Goal: Task Accomplishment & Management: Use online tool/utility

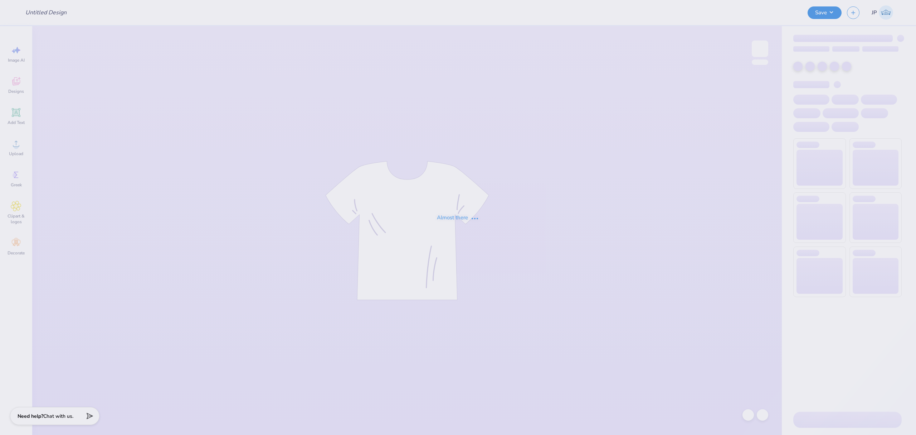
type input "AXO Retreat Crew"
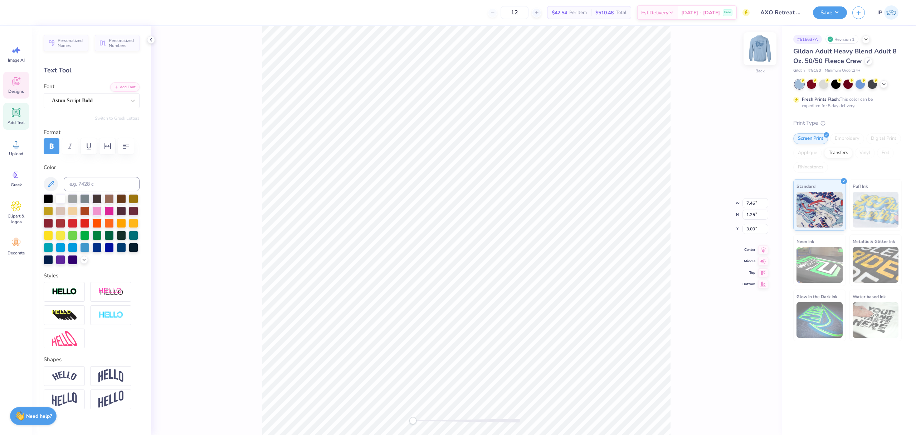
click at [769, 50] on img at bounding box center [760, 48] width 29 height 29
click at [14, 153] on span "Upload" at bounding box center [16, 154] width 14 height 6
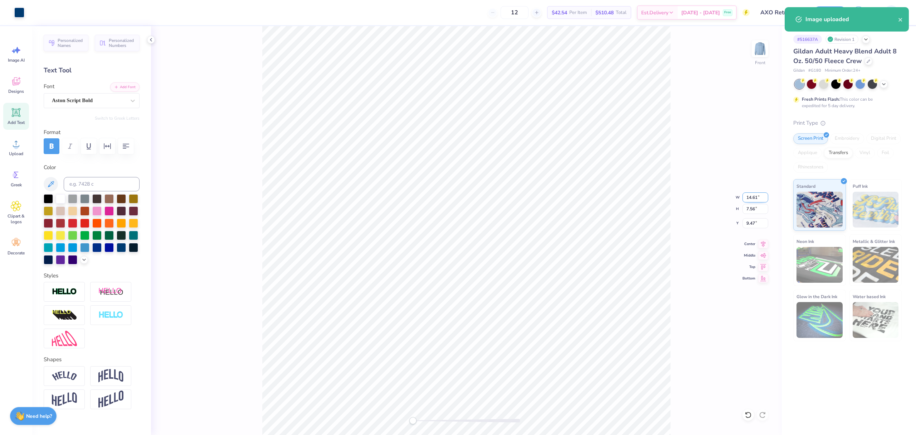
click at [747, 194] on input "14.61" at bounding box center [756, 197] width 26 height 10
click at [752, 198] on input "11" at bounding box center [756, 197] width 26 height 10
type input "12"
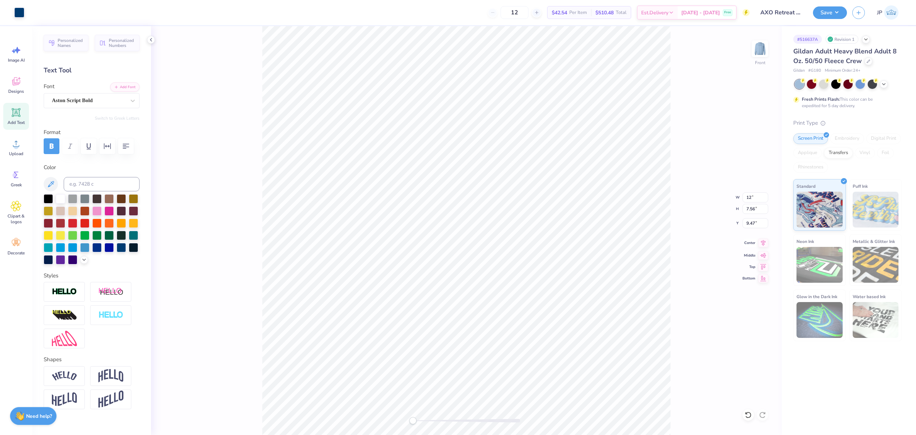
click at [763, 243] on icon at bounding box center [764, 242] width 10 height 9
click at [475, 242] on li "Group" at bounding box center [482, 245] width 56 height 14
click at [761, 245] on icon at bounding box center [764, 242] width 10 height 9
click at [753, 222] on input "4.42" at bounding box center [756, 223] width 26 height 10
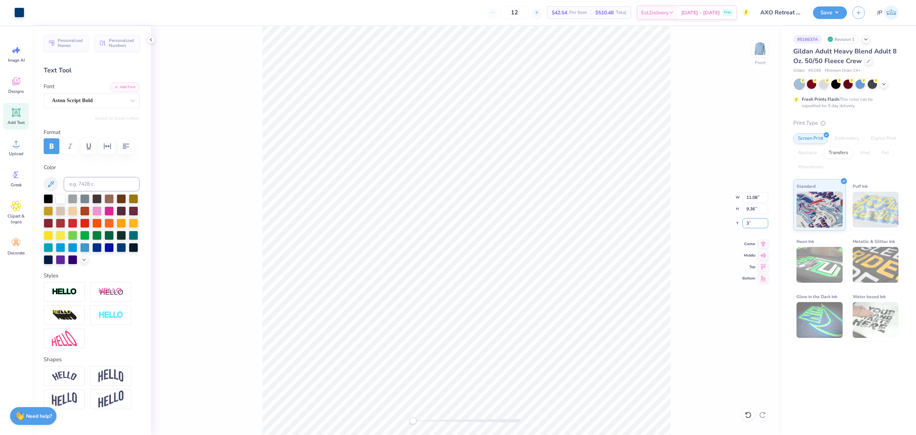
type input "3"
click at [764, 43] on img at bounding box center [760, 48] width 29 height 29
click at [836, 8] on button "Save" at bounding box center [830, 11] width 34 height 13
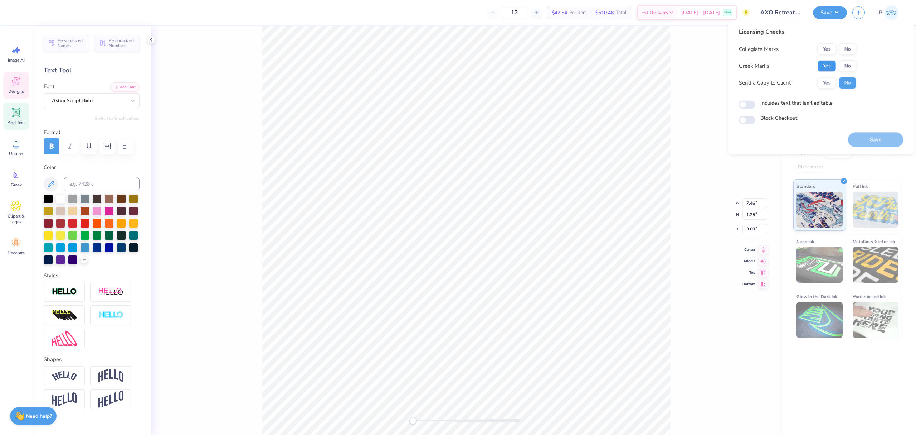
click at [825, 68] on button "Yes" at bounding box center [827, 65] width 19 height 11
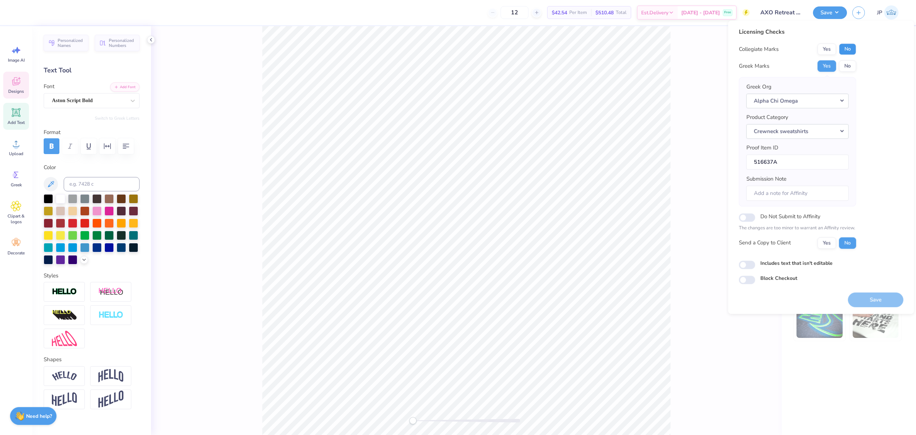
click at [852, 47] on button "No" at bounding box center [847, 48] width 17 height 11
click at [869, 300] on button "Save" at bounding box center [875, 299] width 55 height 15
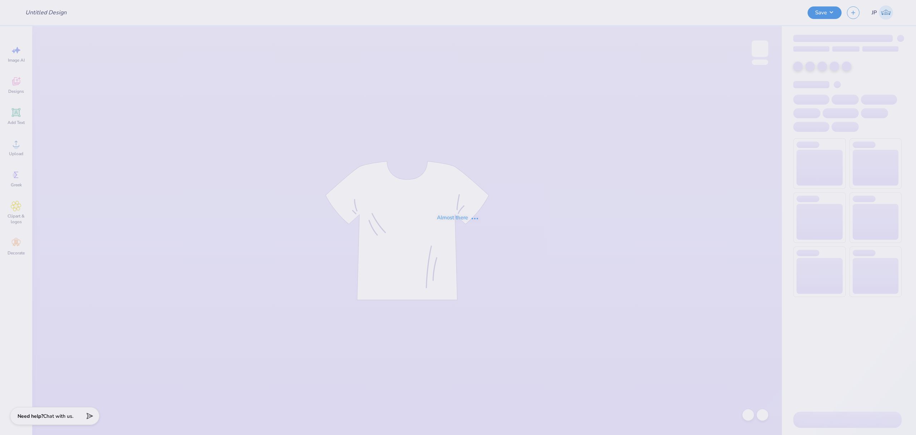
type input "AXO Retreat Crew"
type input "Sophia Carpenter : Hofstra University"
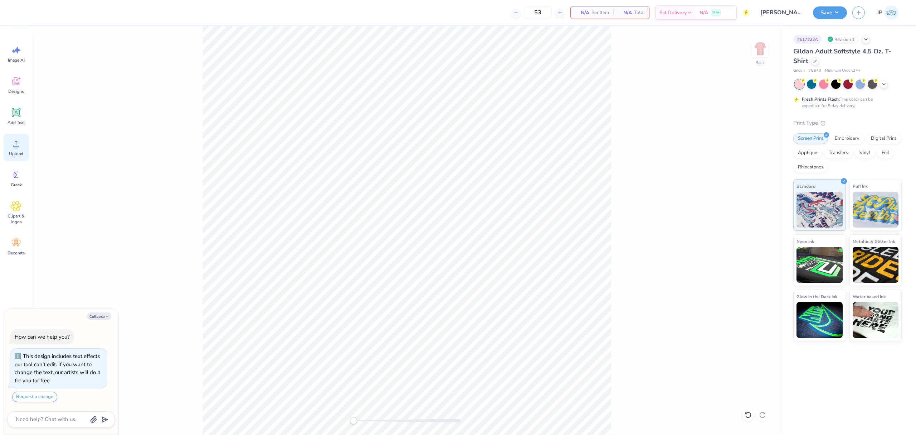
click at [21, 146] on icon at bounding box center [16, 143] width 11 height 11
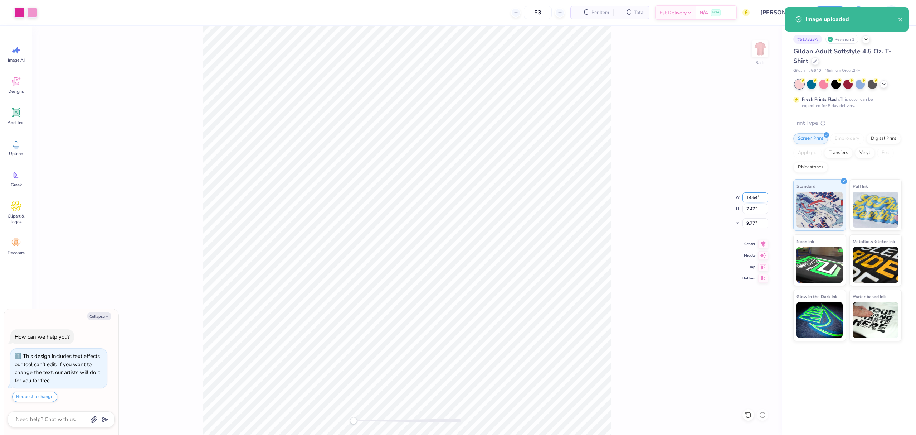
click at [758, 194] on input "14.64" at bounding box center [756, 197] width 26 height 10
type textarea "x"
type input "3.5"
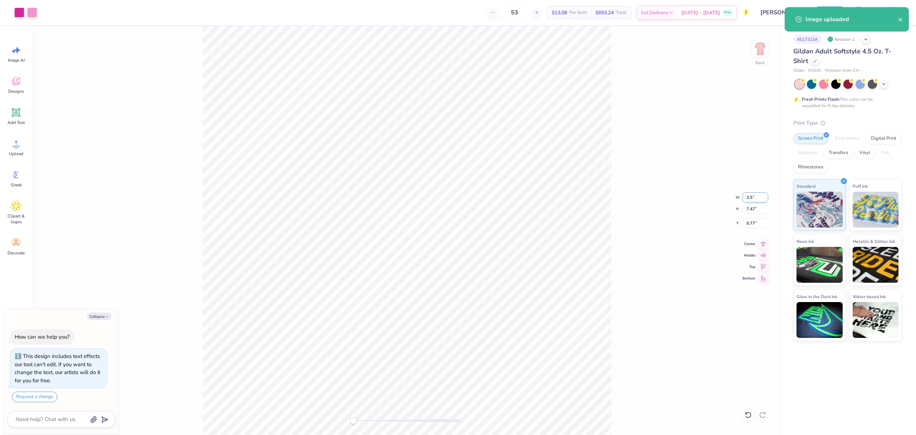
type textarea "x"
type input "14.64"
click at [752, 222] on input "13.29" at bounding box center [756, 223] width 26 height 10
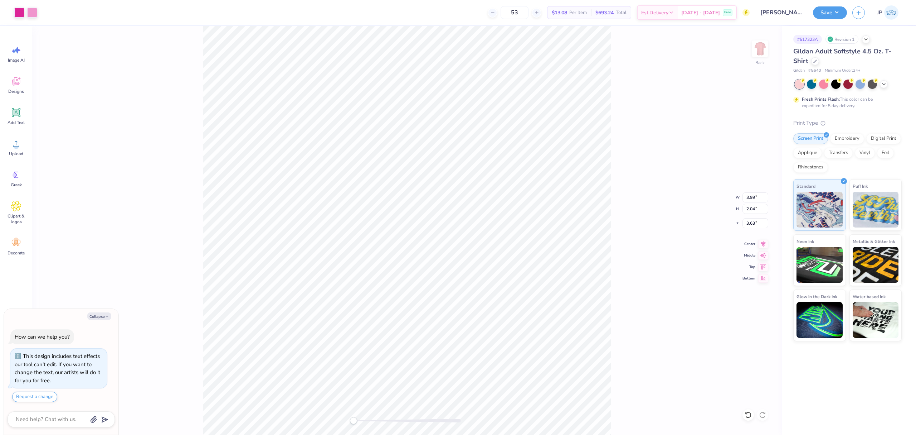
type textarea "x"
click at [750, 224] on input "3.63" at bounding box center [756, 223] width 26 height 10
drag, startPoint x: 750, startPoint y: 224, endPoint x: 780, endPoint y: 220, distance: 29.6
click at [759, 222] on input "3.63" at bounding box center [756, 223] width 26 height 10
type input "3"
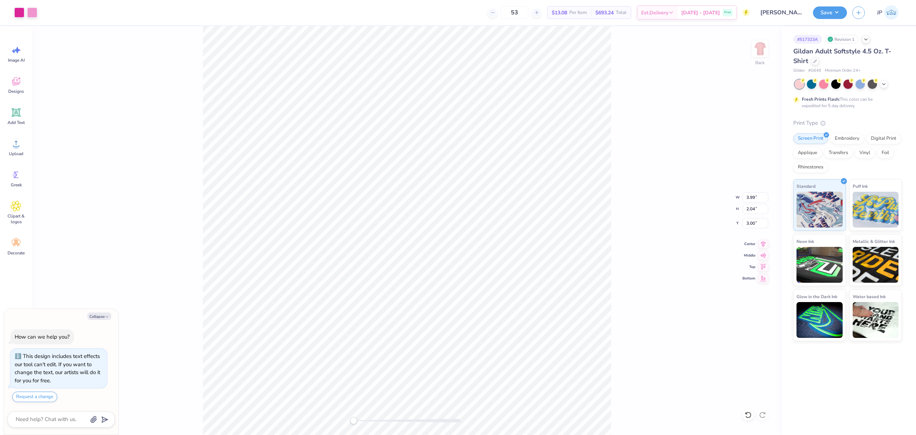
click at [702, 160] on div "Back W 3.99 3.99 " H 2.04 2.04 " Y 3.00 3.00 " Center Middle Top Bottom" at bounding box center [407, 230] width 750 height 408
click at [762, 48] on img at bounding box center [760, 48] width 29 height 29
click at [21, 150] on div "Upload" at bounding box center [16, 147] width 26 height 27
type textarea "x"
click at [745, 224] on input "8.44" at bounding box center [756, 223] width 26 height 10
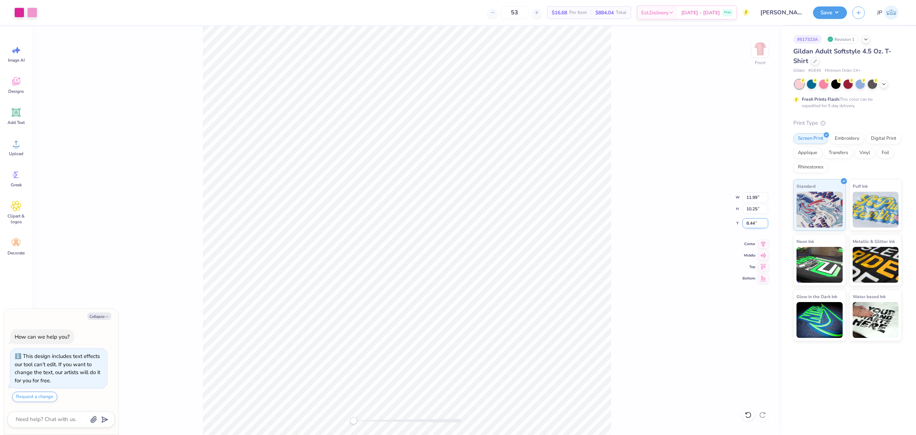
click at [745, 224] on input "8.44" at bounding box center [756, 223] width 26 height 10
type input "3"
click at [764, 243] on icon at bounding box center [763, 243] width 5 height 6
click at [765, 48] on img at bounding box center [760, 48] width 29 height 29
click at [765, 48] on img at bounding box center [760, 49] width 14 height 14
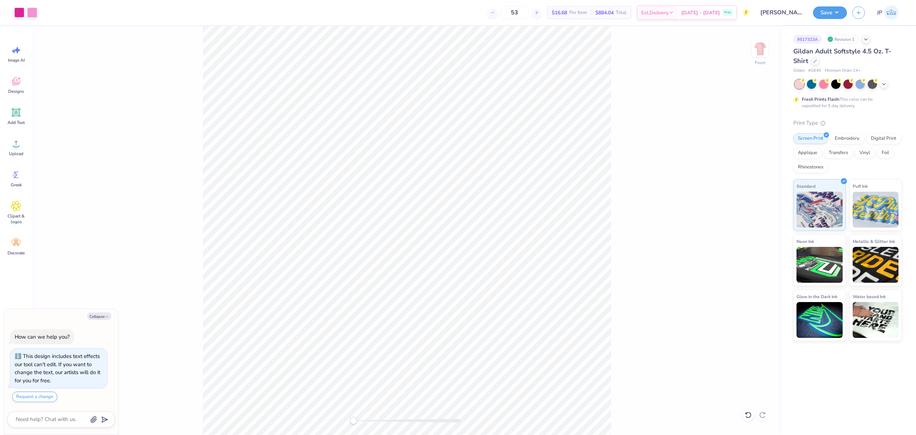
click at [765, 48] on img at bounding box center [760, 49] width 14 height 14
click at [837, 12] on button "Save" at bounding box center [830, 11] width 34 height 13
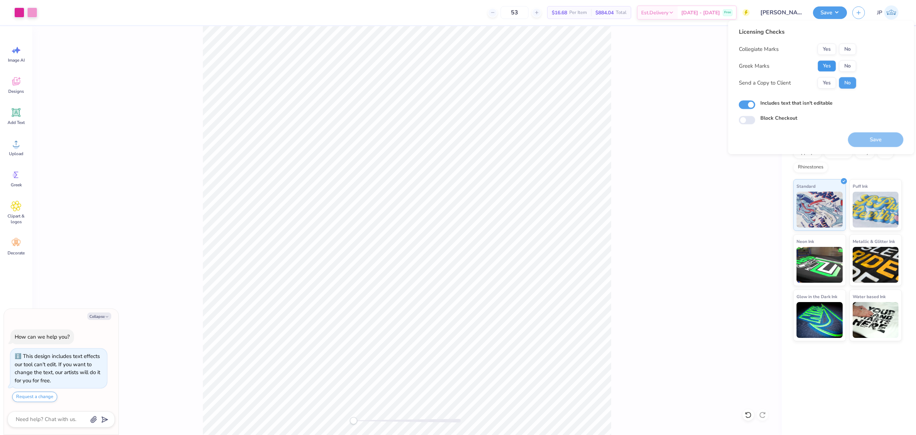
click at [826, 68] on button "Yes" at bounding box center [827, 65] width 19 height 11
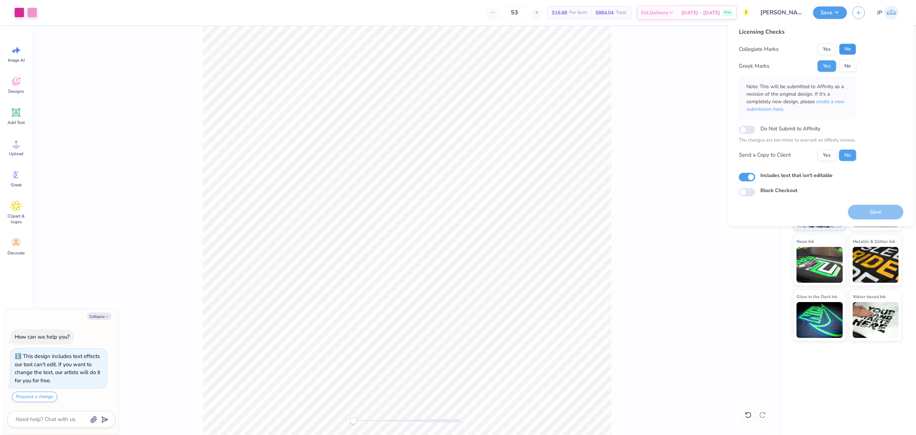
click at [853, 46] on button "No" at bounding box center [847, 48] width 17 height 11
click at [882, 210] on button "Save" at bounding box center [875, 211] width 55 height 15
type textarea "x"
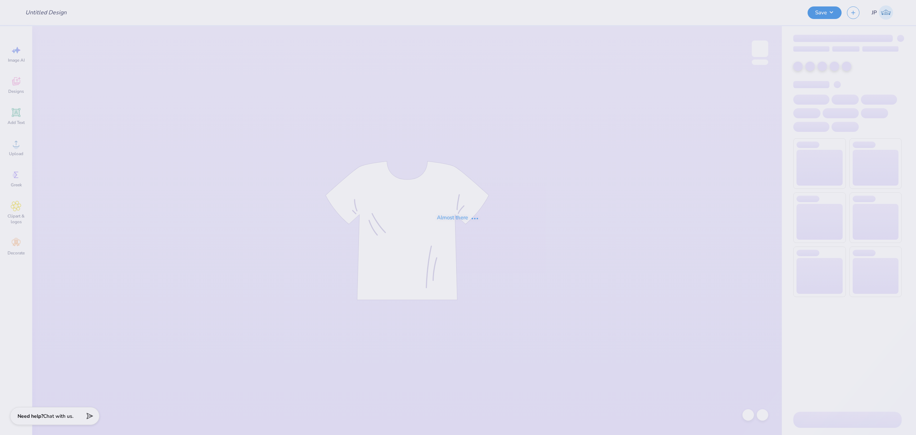
type input "RG Patch"
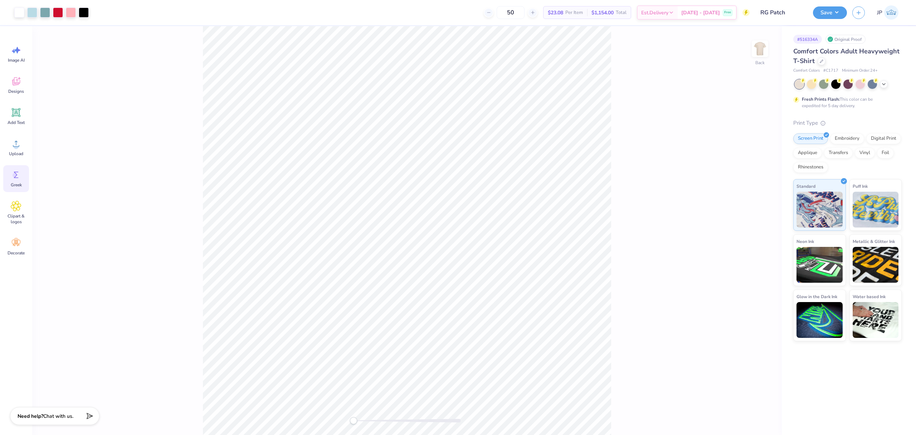
click at [16, 181] on div "Greek" at bounding box center [16, 178] width 26 height 27
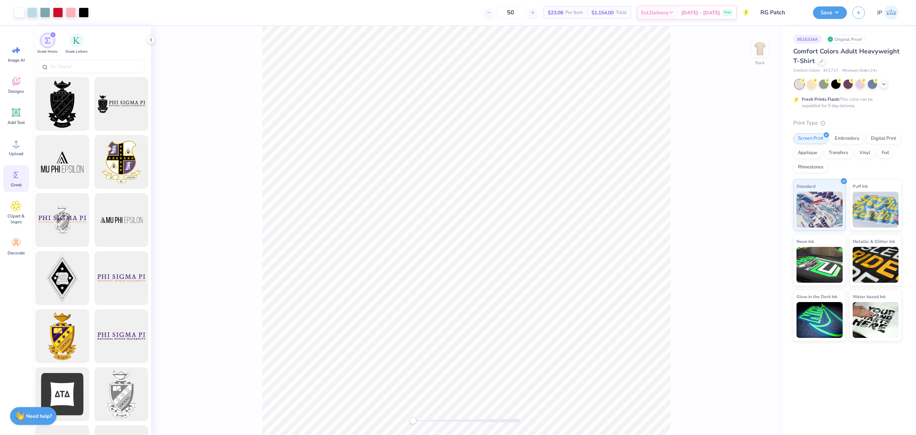
click at [52, 49] on span "Greek Marks" at bounding box center [47, 51] width 20 height 5
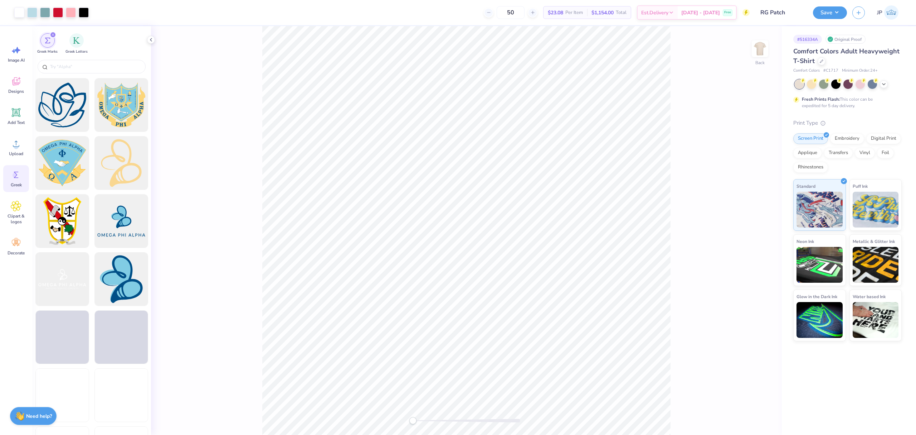
scroll to position [1862, 0]
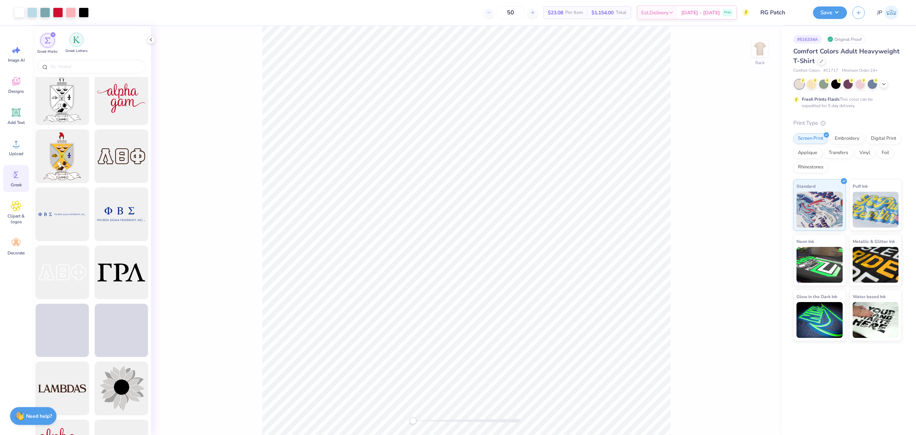
click at [77, 47] on div "Greek Letters" at bounding box center [77, 43] width 22 height 21
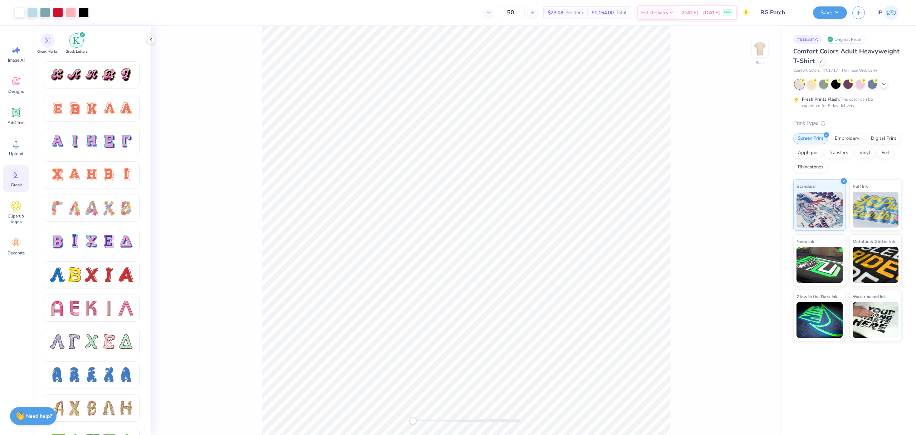
scroll to position [238, 0]
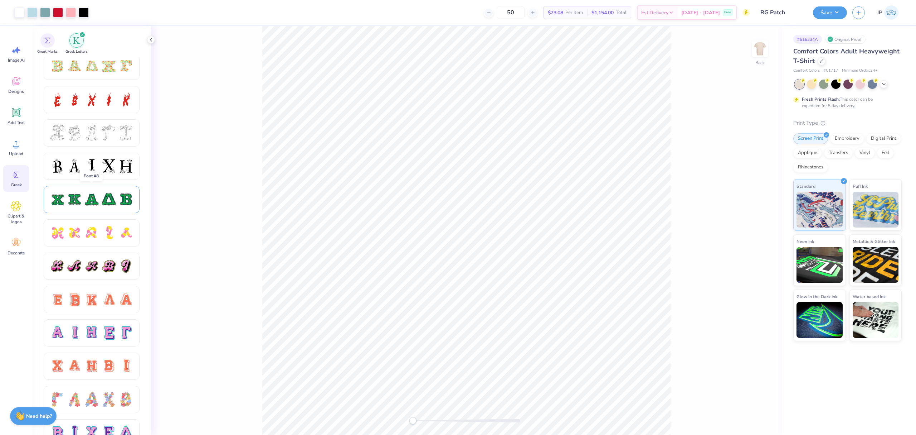
click at [105, 204] on div at bounding box center [108, 199] width 15 height 15
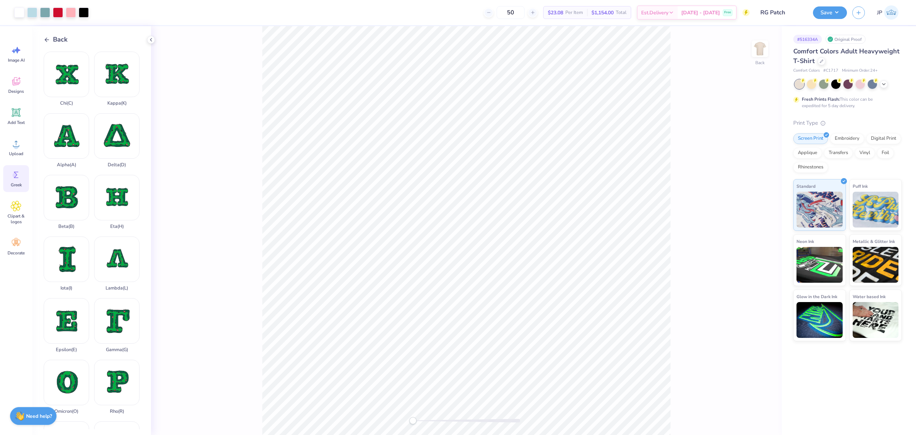
click at [46, 36] on div "Back" at bounding box center [56, 40] width 24 height 10
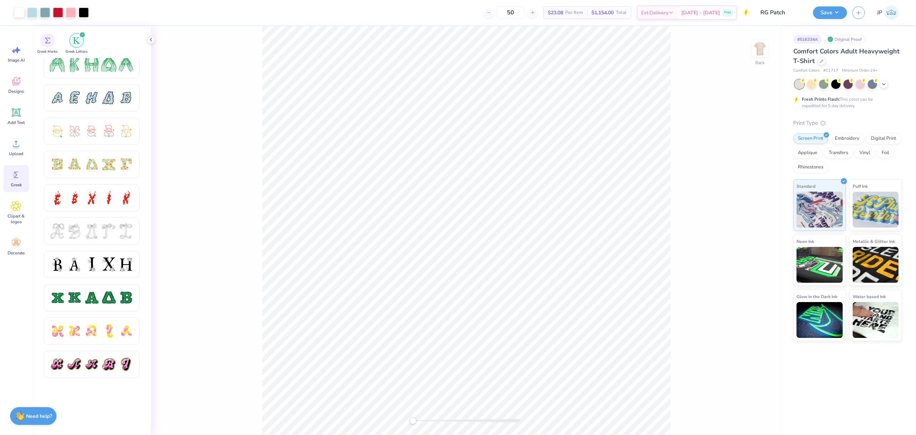
scroll to position [143, 0]
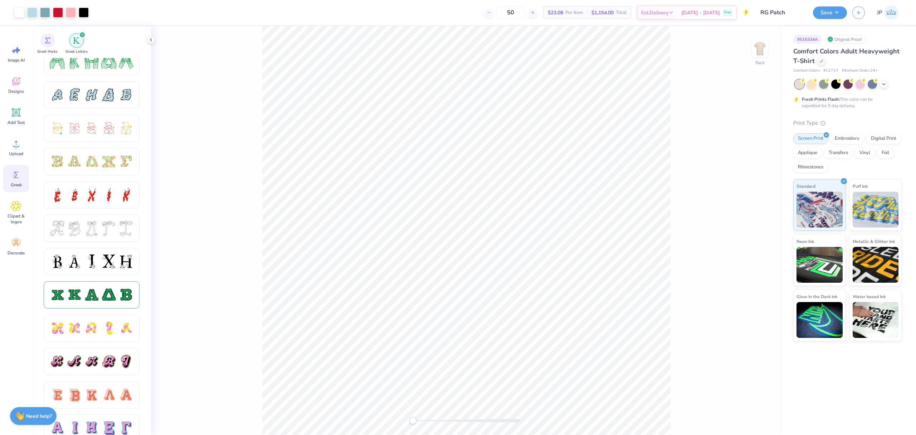
click at [102, 299] on div at bounding box center [108, 294] width 15 height 15
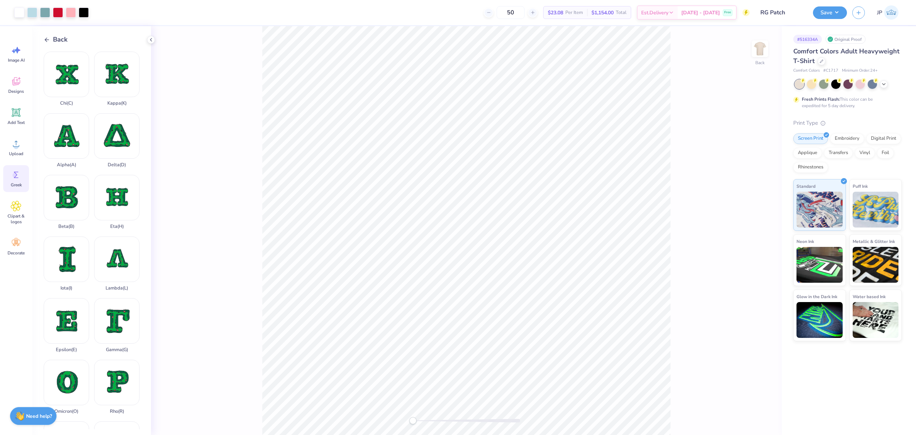
click at [49, 37] on icon at bounding box center [47, 40] width 6 height 6
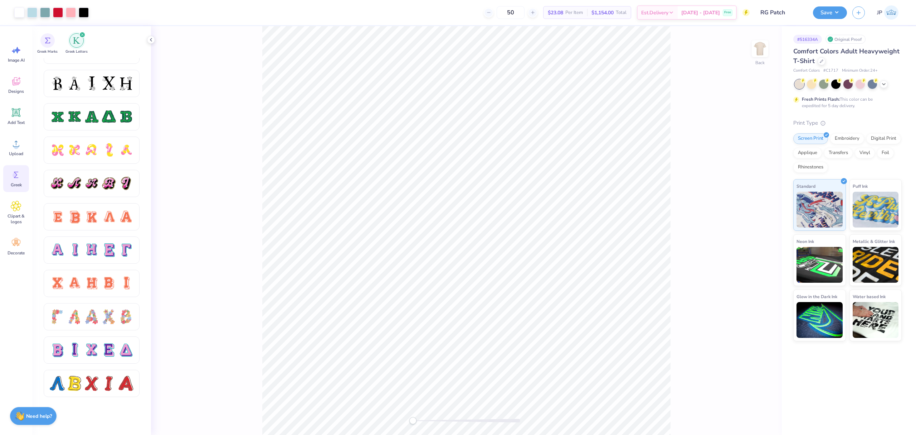
scroll to position [242, 0]
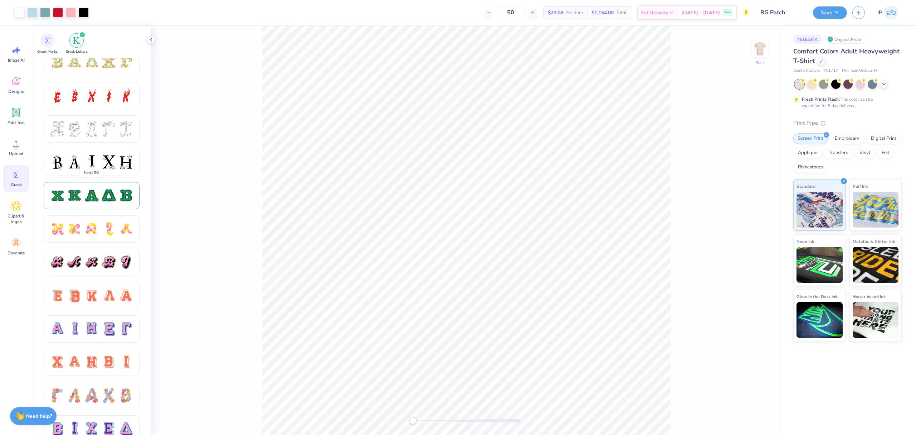
click at [98, 200] on div at bounding box center [91, 195] width 15 height 15
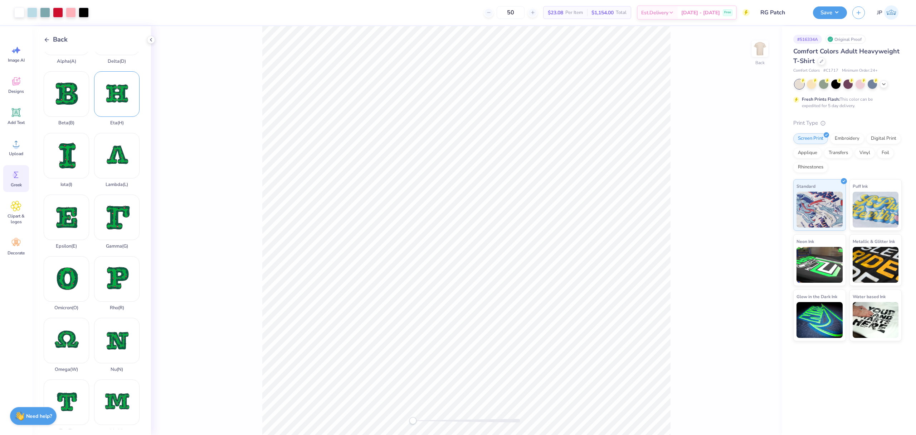
scroll to position [238, 0]
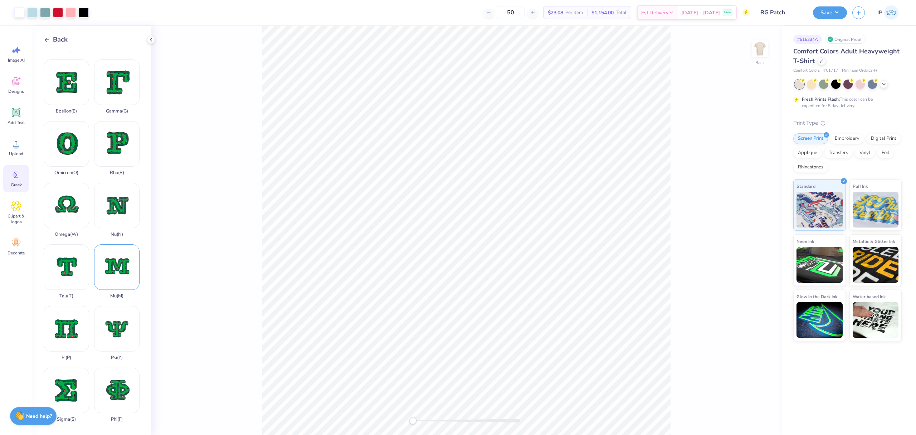
click at [122, 244] on div "Mu ( M )" at bounding box center [116, 271] width 45 height 54
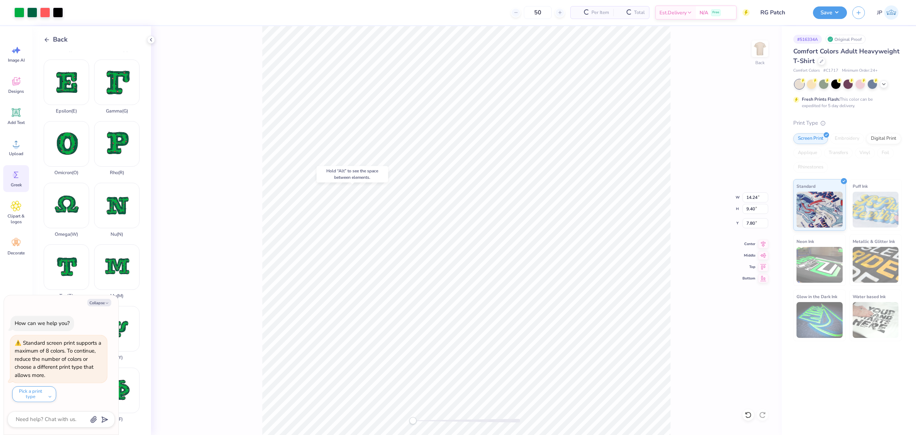
type textarea "x"
